Goal: Navigation & Orientation: Understand site structure

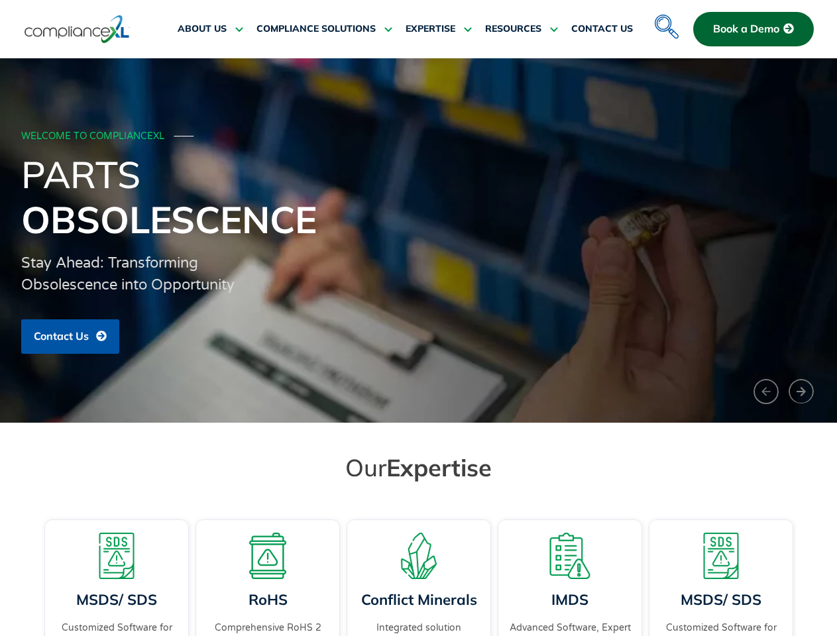
click at [418, 318] on div "WELCOME TO COMPLIANCEXL ─── Parts Obsolescence Stay Ahead: Transforming Obsoles…" at bounding box center [419, 241] width 796 height 241
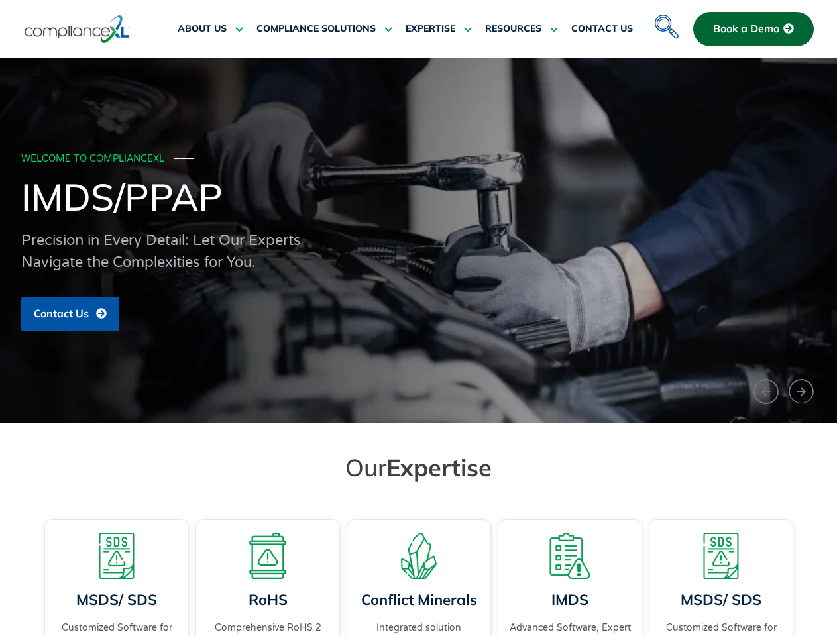
click at [522, 29] on span "RESOURCES" at bounding box center [513, 29] width 56 height 12
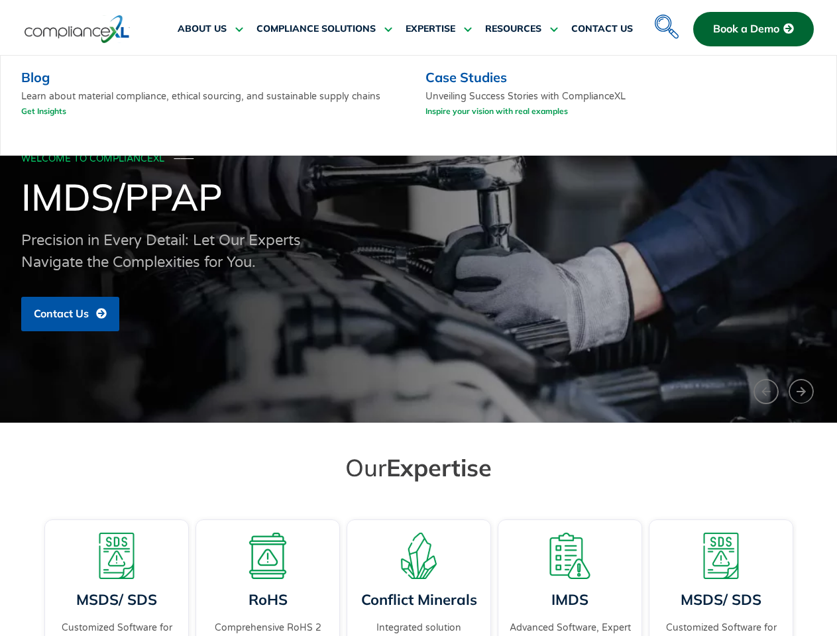
click at [418, 241] on div "WELCOME TO COMPLIANCEXL ─── IMDS/PPAP Precision in Every Detail: Let Our Expert…" at bounding box center [419, 241] width 796 height 196
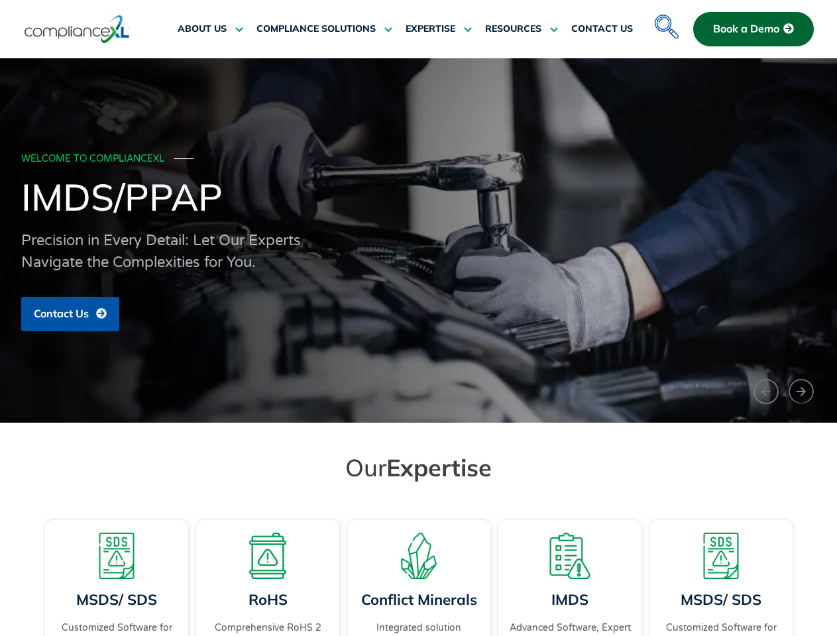
click at [418, 241] on div "WELCOME TO COMPLIANCEXL ─── IMDS/PPAP Precision in Every Detail: Let Our Expert…" at bounding box center [419, 241] width 796 height 196
click at [766, 392] on button "‹" at bounding box center [766, 392] width 25 height 26
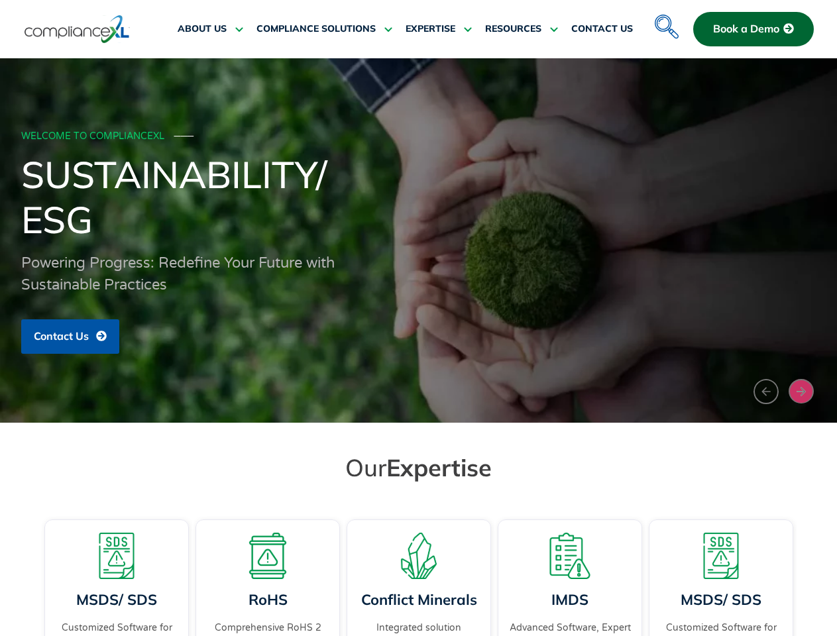
click at [802, 391] on button "›" at bounding box center [801, 391] width 25 height 25
